Goal: Obtain resource: Download file/media

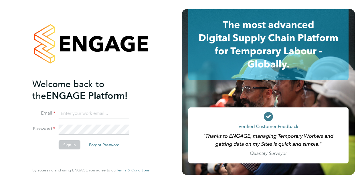
type input "jenna.deehan@vistry.co.uk"
click at [66, 147] on button "Sign In" at bounding box center [70, 145] width 22 height 9
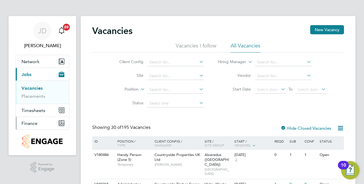
click at [24, 124] on span "Finance" at bounding box center [29, 123] width 16 height 5
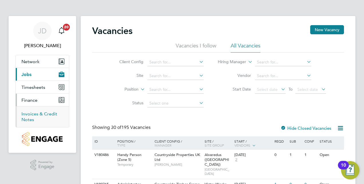
click at [45, 114] on link "Invoices & Credit Notes" at bounding box center [39, 116] width 36 height 11
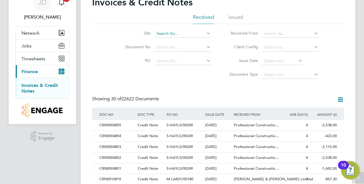
click at [176, 30] on input at bounding box center [183, 34] width 56 height 8
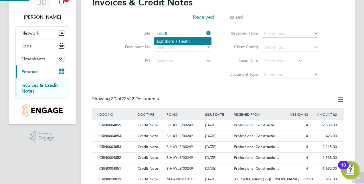
click at [173, 45] on li "Lighthorn 1 Heath" at bounding box center [183, 40] width 57 height 7
type input "Lighthorn 1 Heath"
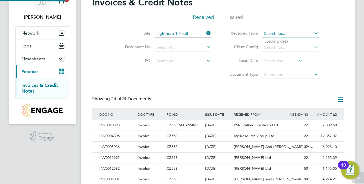
click at [268, 34] on input at bounding box center [290, 34] width 56 height 8
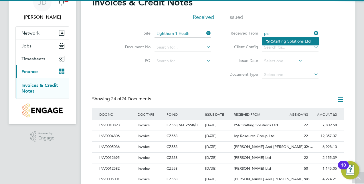
click at [273, 41] on li "PSR Staffing Solutions Ltd" at bounding box center [290, 41] width 57 height 8
type input "PSR Staffing Solutions Ltd"
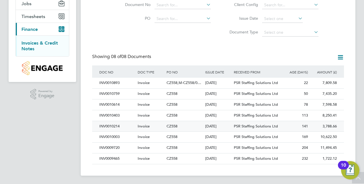
click at [114, 124] on div "INV0010214" at bounding box center [117, 126] width 38 height 11
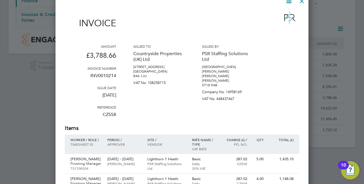
click at [304, 2] on div at bounding box center [302, 0] width 10 height 10
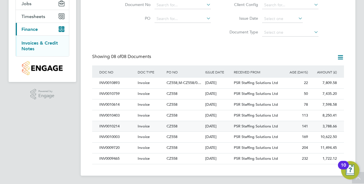
click at [136, 125] on div "Invoice" at bounding box center [150, 126] width 29 height 11
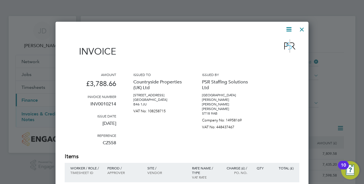
click at [298, 29] on div at bounding box center [302, 28] width 10 height 10
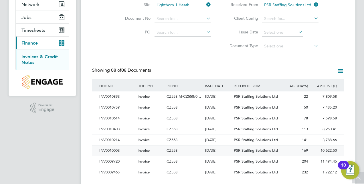
click at [115, 151] on div "INV0010003" at bounding box center [117, 151] width 38 height 11
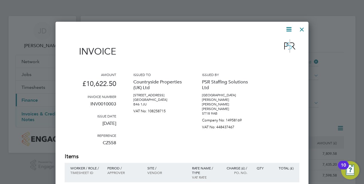
click at [303, 28] on div at bounding box center [302, 28] width 10 height 10
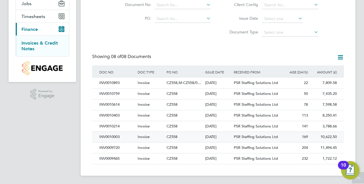
click at [114, 137] on div "INV0010003" at bounding box center [117, 137] width 38 height 11
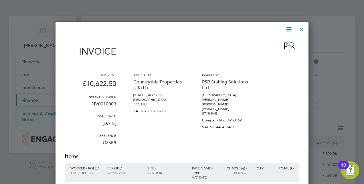
click at [303, 26] on div at bounding box center [302, 28] width 10 height 10
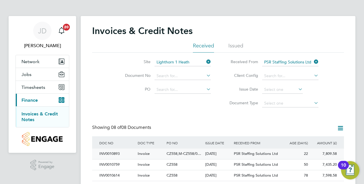
click at [112, 158] on div "INV0010893" at bounding box center [117, 154] width 38 height 11
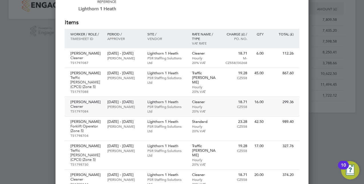
scroll to position [143, 0]
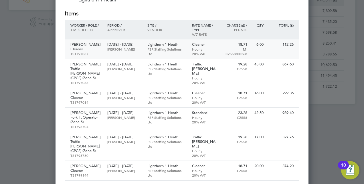
click at [103, 53] on div "Nanah Nicoline Cleaner TS1797087" at bounding box center [85, 49] width 40 height 19
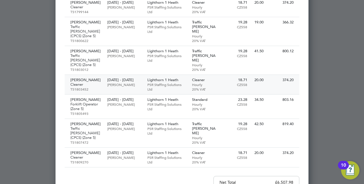
scroll to position [315, 0]
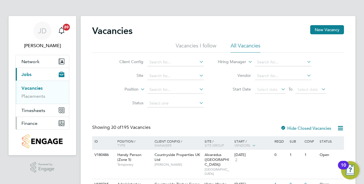
click at [37, 124] on button "Finance" at bounding box center [42, 123] width 53 height 13
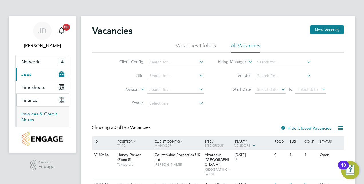
click at [27, 119] on link "Invoices & Credit Notes" at bounding box center [39, 116] width 36 height 11
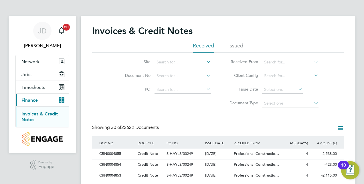
click at [169, 57] on li "Site" at bounding box center [164, 63] width 108 height 14
click at [169, 62] on input at bounding box center [183, 62] width 56 height 8
drag, startPoint x: 169, startPoint y: 70, endPoint x: 187, endPoint y: 70, distance: 18.3
click at [170, 70] on li "Lighthorn 1 Heath" at bounding box center [183, 69] width 57 height 7
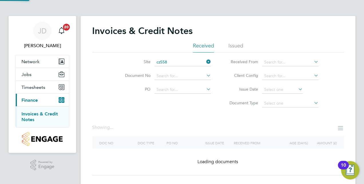
type input "Lighthorn 1 Heath"
click at [275, 62] on input at bounding box center [290, 62] width 56 height 8
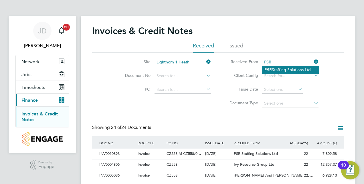
click at [276, 68] on li "PSR Staffing Solutions Ltd" at bounding box center [290, 70] width 57 height 8
type input "PSR Staffing Solutions Ltd"
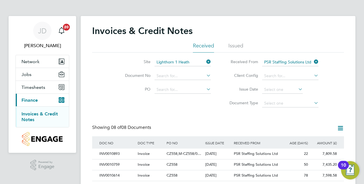
click at [313, 60] on icon at bounding box center [313, 62] width 0 height 8
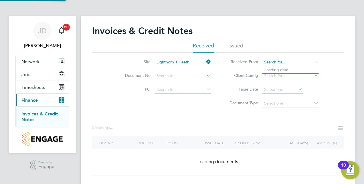
click at [279, 61] on input at bounding box center [290, 62] width 56 height 8
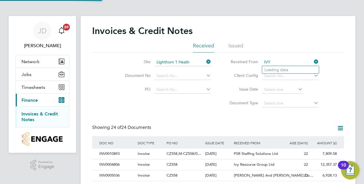
scroll to position [11, 39]
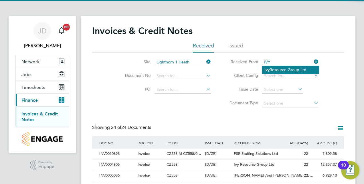
click at [280, 71] on li "Ivy Resource Group Ltd" at bounding box center [290, 70] width 57 height 8
type input "Ivy Resource Group Ltd"
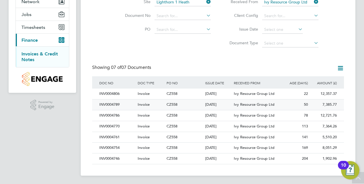
click at [108, 106] on div "INV0004789" at bounding box center [117, 105] width 38 height 11
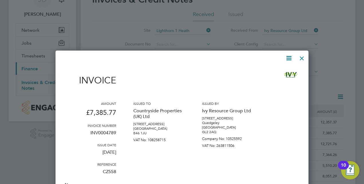
click at [285, 58] on icon at bounding box center [288, 58] width 7 height 7
click at [273, 69] on li "Download Invoice" at bounding box center [272, 72] width 40 height 8
click at [305, 58] on div at bounding box center [302, 57] width 10 height 10
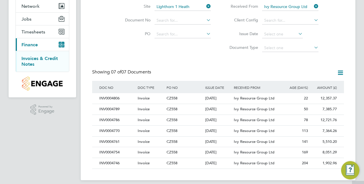
scroll to position [60, 0]
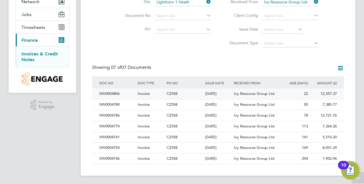
click at [108, 94] on div "INV0004806" at bounding box center [117, 94] width 38 height 11
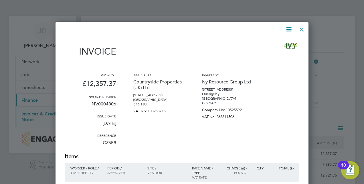
click at [287, 31] on icon at bounding box center [288, 29] width 7 height 7
click at [281, 43] on li "Download Invoice" at bounding box center [272, 43] width 40 height 8
click at [150, 42] on div "Invoice" at bounding box center [182, 49] width 235 height 25
click at [300, 28] on div at bounding box center [302, 28] width 10 height 10
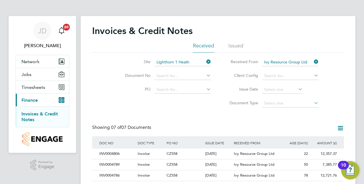
click at [313, 62] on icon at bounding box center [313, 62] width 0 height 8
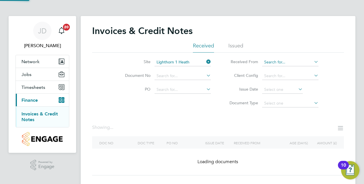
click at [287, 62] on input at bounding box center [290, 62] width 56 height 8
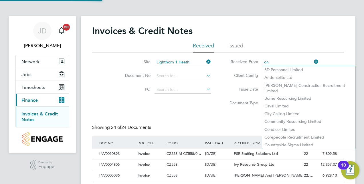
scroll to position [11, 39]
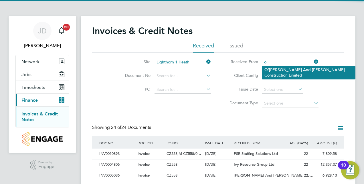
click at [280, 67] on li "O' Neill And Brennan Construction Limited" at bounding box center [308, 72] width 93 height 13
type input "O'Neill And Brennan Construction Limited"
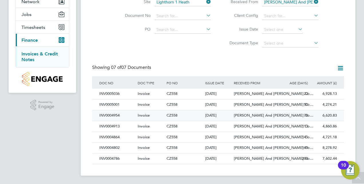
click at [105, 116] on div "INV0004954" at bounding box center [117, 115] width 38 height 11
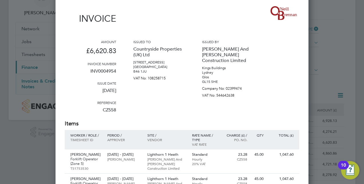
scroll to position [29, 0]
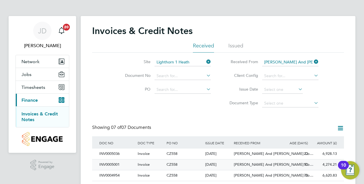
click at [117, 163] on div "INV0005001" at bounding box center [117, 165] width 38 height 11
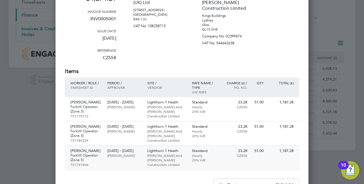
scroll to position [57, 0]
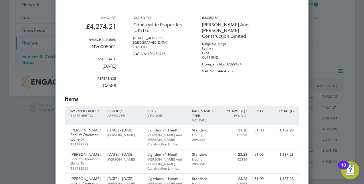
click at [323, 19] on div at bounding box center [182, 92] width 364 height 184
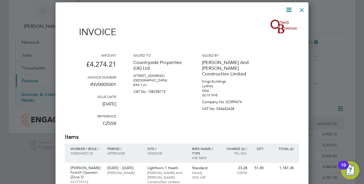
scroll to position [0, 0]
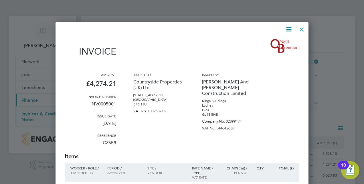
click at [303, 29] on div at bounding box center [302, 28] width 10 height 10
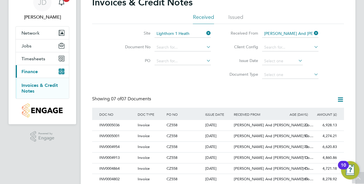
scroll to position [57, 0]
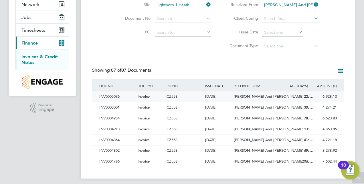
click at [117, 95] on div "INV0005036" at bounding box center [117, 97] width 38 height 11
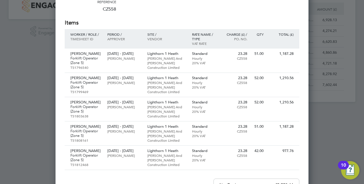
scroll to position [143, 0]
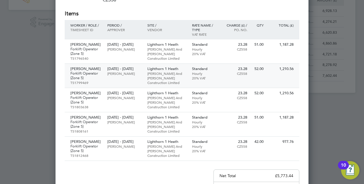
click at [254, 64] on div "52.00" at bounding box center [258, 69] width 16 height 10
click at [82, 101] on p "Forklift Operator (Zone 5)" at bounding box center [85, 100] width 31 height 9
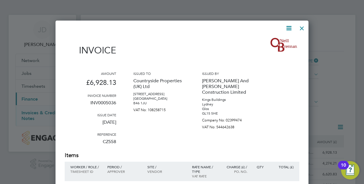
scroll to position [0, 0]
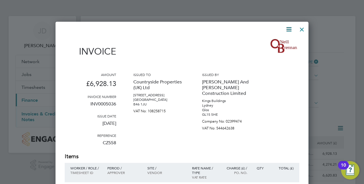
click at [300, 29] on div at bounding box center [302, 28] width 10 height 10
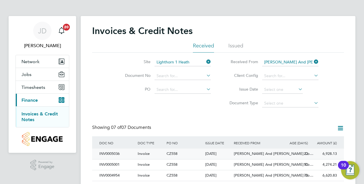
click at [115, 155] on div "INV0005036" at bounding box center [117, 154] width 38 height 11
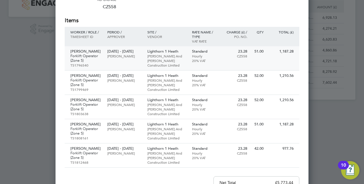
scroll to position [143, 0]
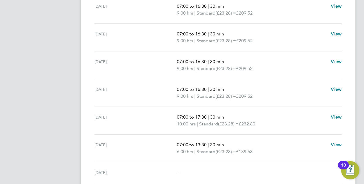
scroll to position [200, 0]
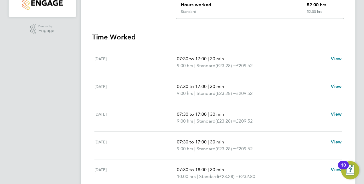
scroll to position [172, 0]
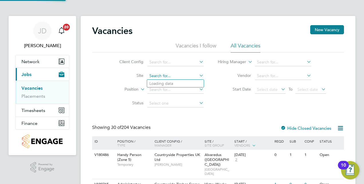
click at [156, 77] on input at bounding box center [175, 76] width 56 height 8
click at [167, 83] on li "Lighthorn 1 Heath" at bounding box center [175, 83] width 57 height 7
type input "Lighthorn 1 Heath"
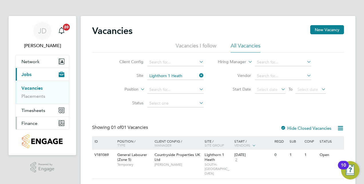
click at [25, 124] on span "Finance" at bounding box center [29, 123] width 16 height 5
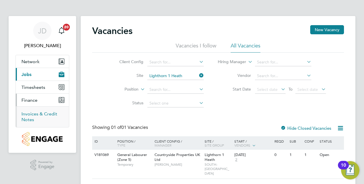
click at [30, 117] on link "Invoices & Credit Notes" at bounding box center [39, 116] width 36 height 11
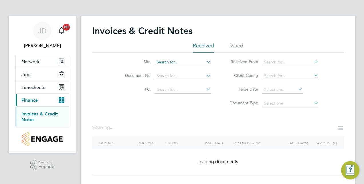
click at [166, 64] on input at bounding box center [183, 62] width 56 height 8
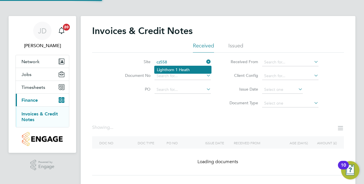
click at [173, 69] on li "Lighthorn 1 Heath" at bounding box center [183, 69] width 57 height 7
type input "Lighthorn 1 Heath"
click at [275, 62] on input at bounding box center [290, 62] width 56 height 8
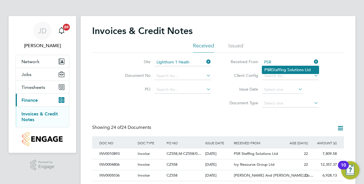
click at [265, 71] on b "PSR" at bounding box center [267, 70] width 7 height 5
type input "PSR Staffing Solutions Ltd"
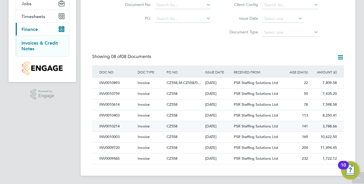
click at [109, 125] on div "INV0010214" at bounding box center [117, 126] width 38 height 11
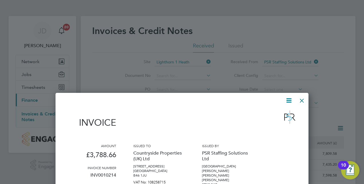
click at [298, 101] on div at bounding box center [302, 99] width 10 height 10
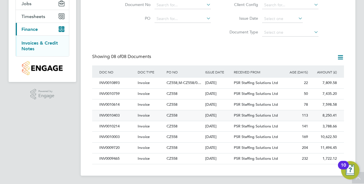
click at [109, 115] on div "INV0010403" at bounding box center [117, 115] width 38 height 11
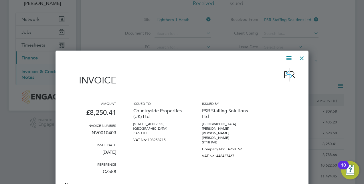
click at [302, 57] on div at bounding box center [302, 57] width 10 height 10
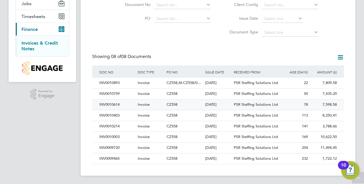
click at [111, 105] on div "INV0010614" at bounding box center [117, 105] width 38 height 11
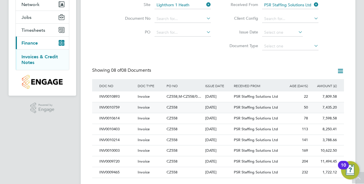
click at [111, 106] on div "INV0010759" at bounding box center [117, 107] width 38 height 11
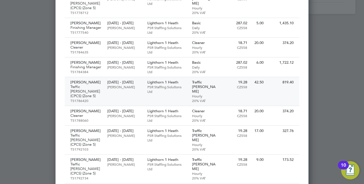
scroll to position [258, 0]
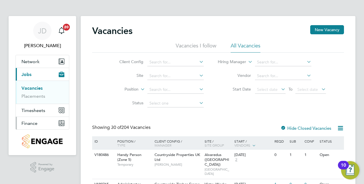
click at [27, 125] on span "Finance" at bounding box center [29, 123] width 16 height 5
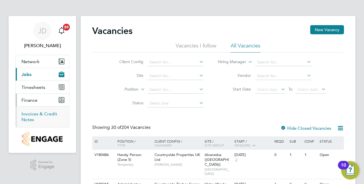
click at [30, 119] on link "Invoices & Credit Notes" at bounding box center [39, 116] width 36 height 11
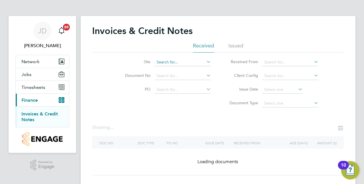
click at [177, 61] on input at bounding box center [183, 62] width 56 height 8
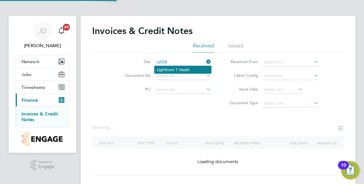
click at [177, 68] on li "Lighthorn 1 Heath" at bounding box center [183, 69] width 57 height 7
type input "Lighthorn 1 Heath"
click at [291, 60] on input at bounding box center [290, 62] width 56 height 8
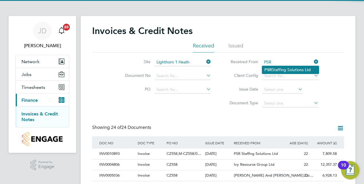
click at [288, 69] on li "PSR Staffing Solutions Ltd" at bounding box center [290, 70] width 57 height 8
type input "PSR Staffing Solutions Ltd"
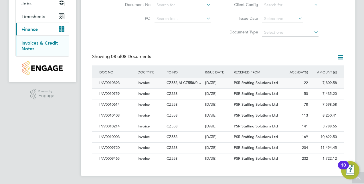
click at [112, 82] on div "INV0010893" at bounding box center [117, 83] width 38 height 11
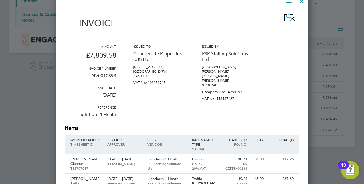
click at [288, 2] on icon at bounding box center [288, 0] width 7 height 7
click at [270, 15] on li "Download Invoice" at bounding box center [272, 15] width 40 height 8
